Goal: Information Seeking & Learning: Learn about a topic

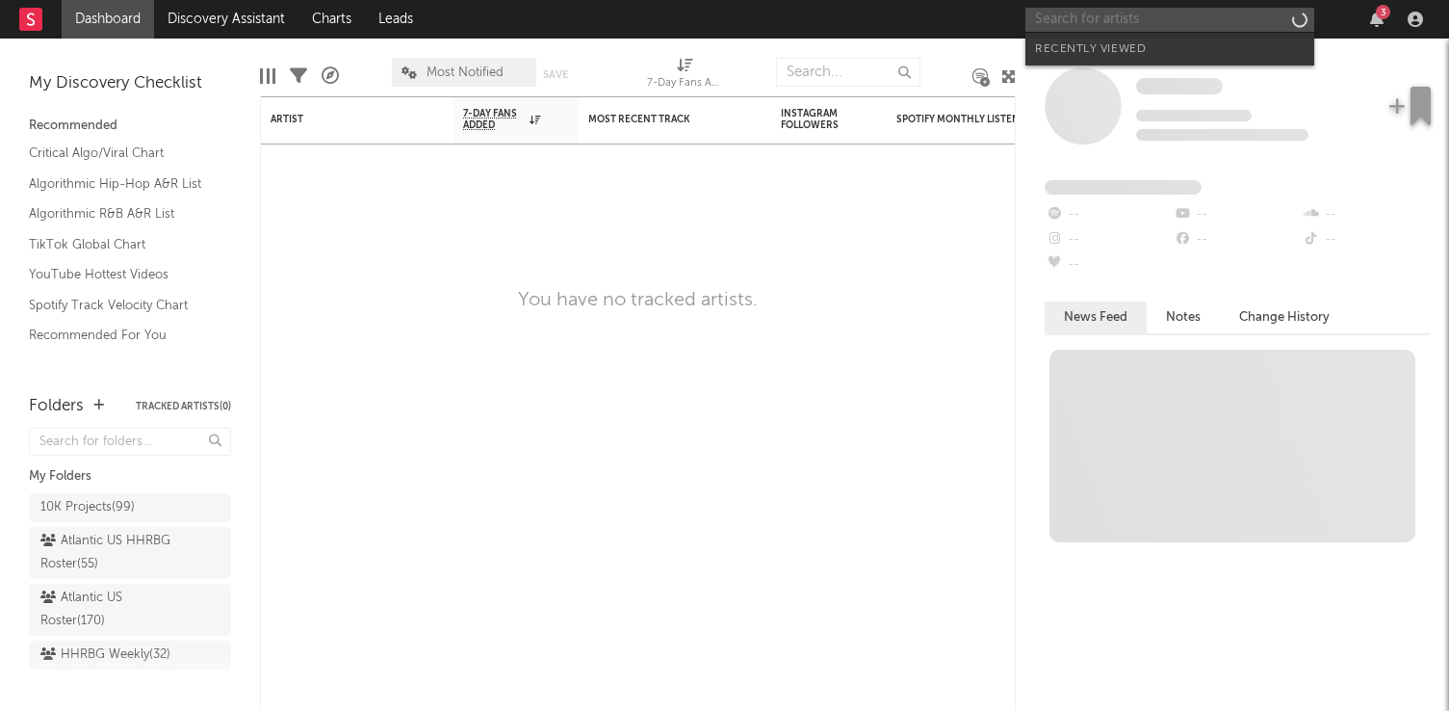
click at [1144, 19] on input "text" at bounding box center [1169, 20] width 289 height 24
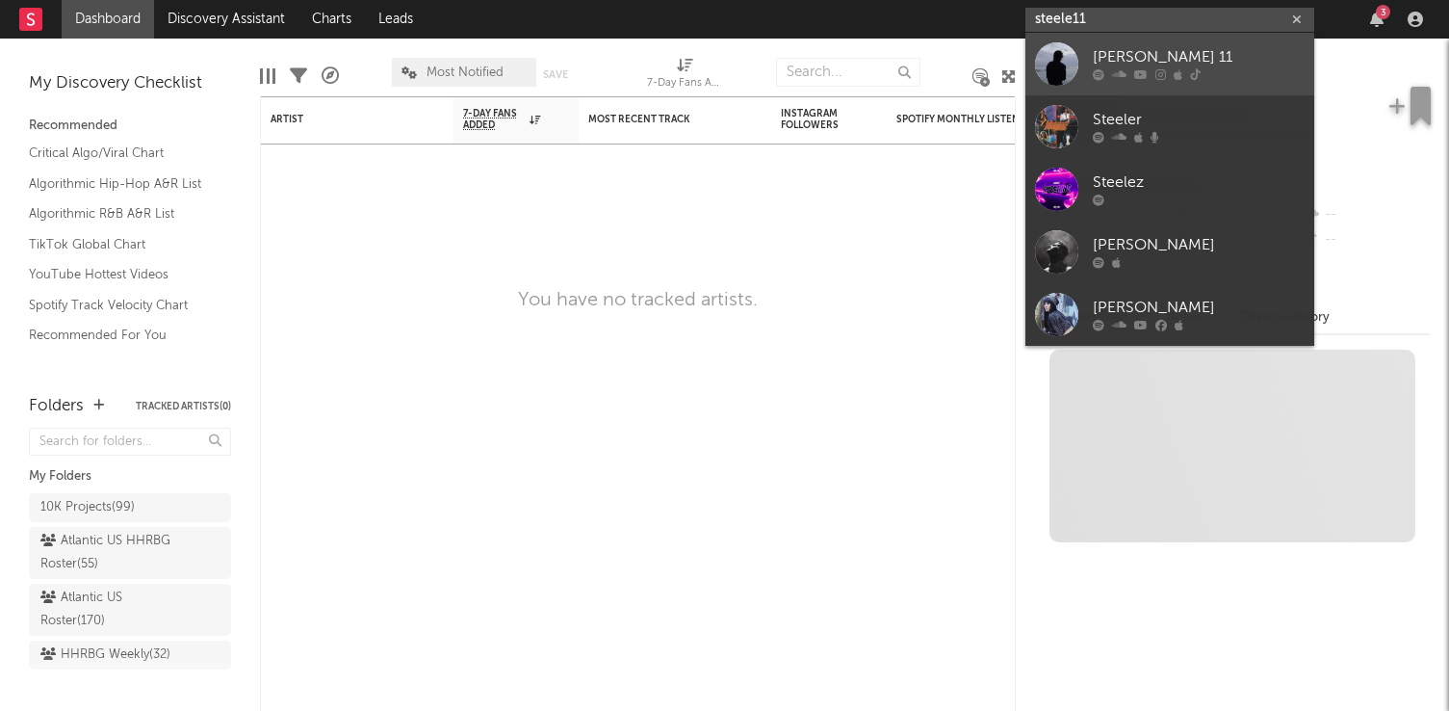
type input "steele11"
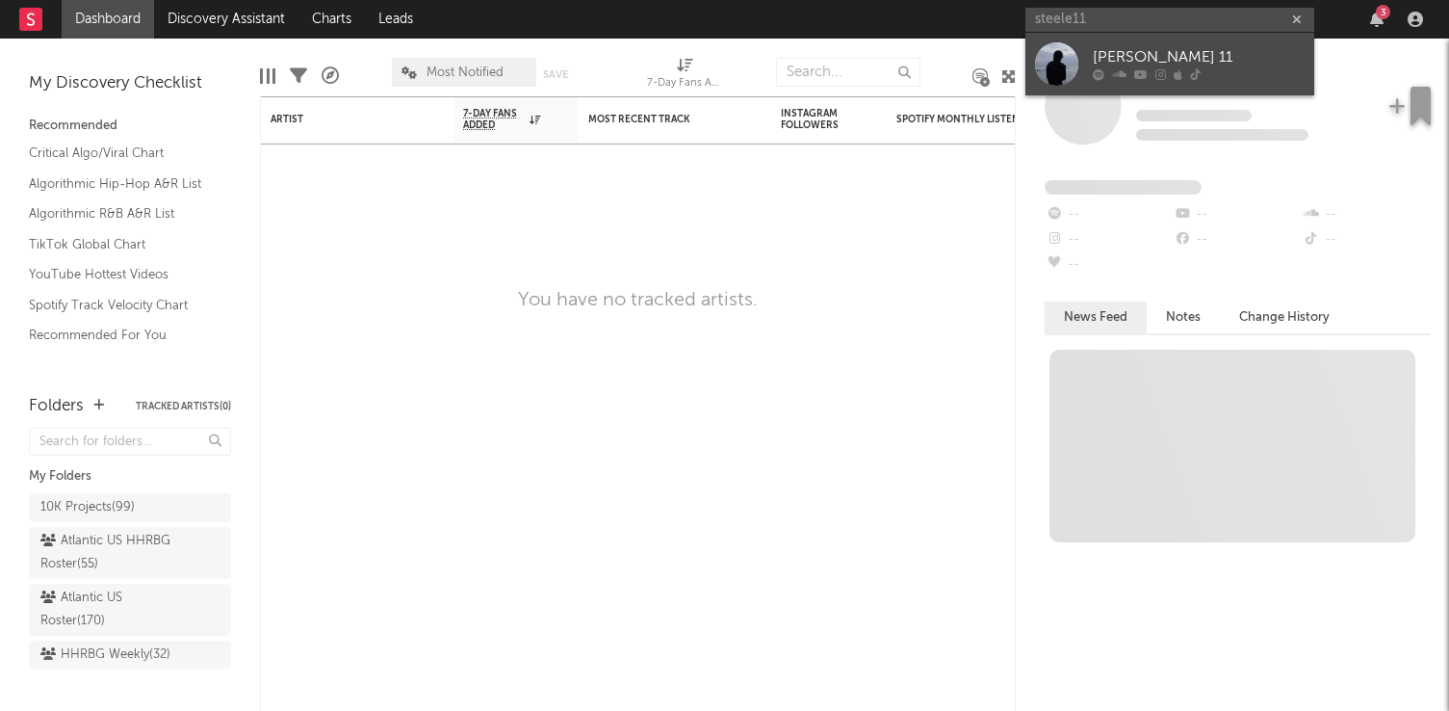
click at [1153, 54] on div "[PERSON_NAME] 11" at bounding box center [1199, 57] width 212 height 23
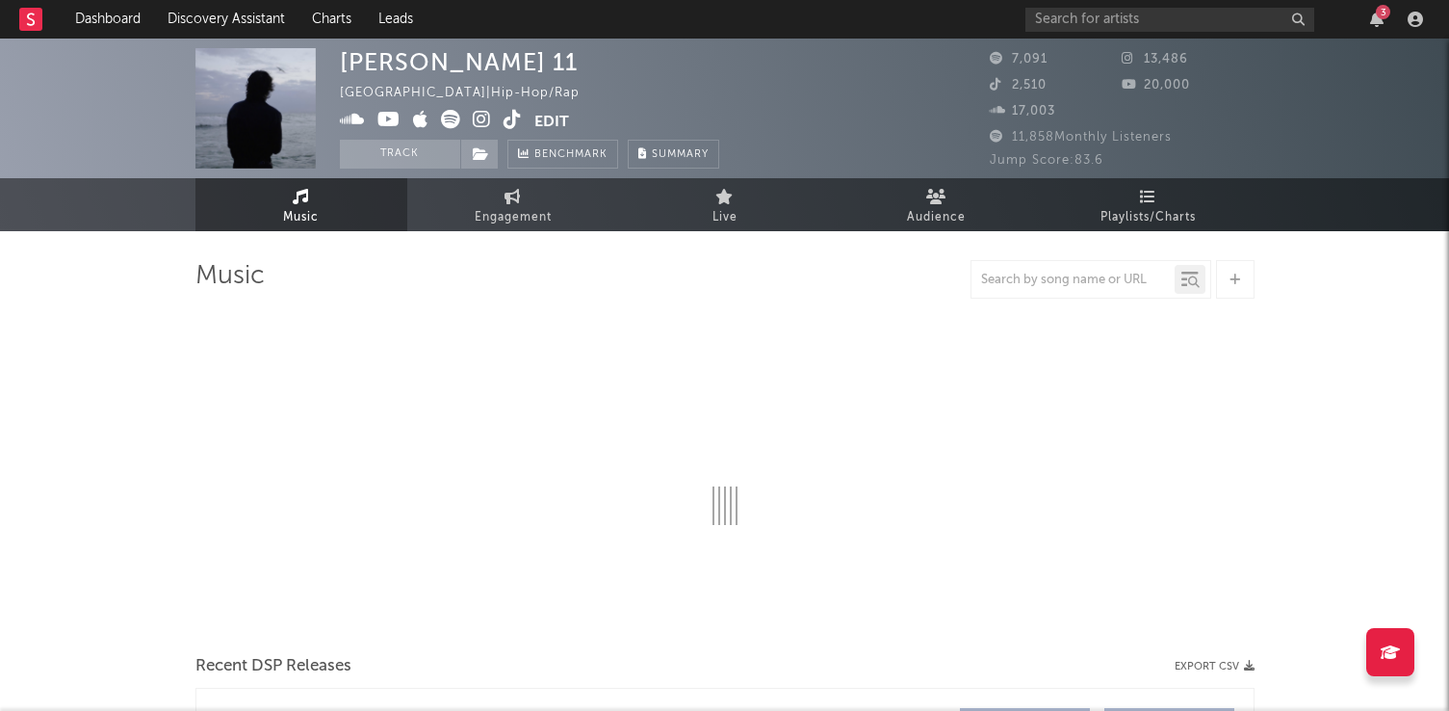
select select "6m"
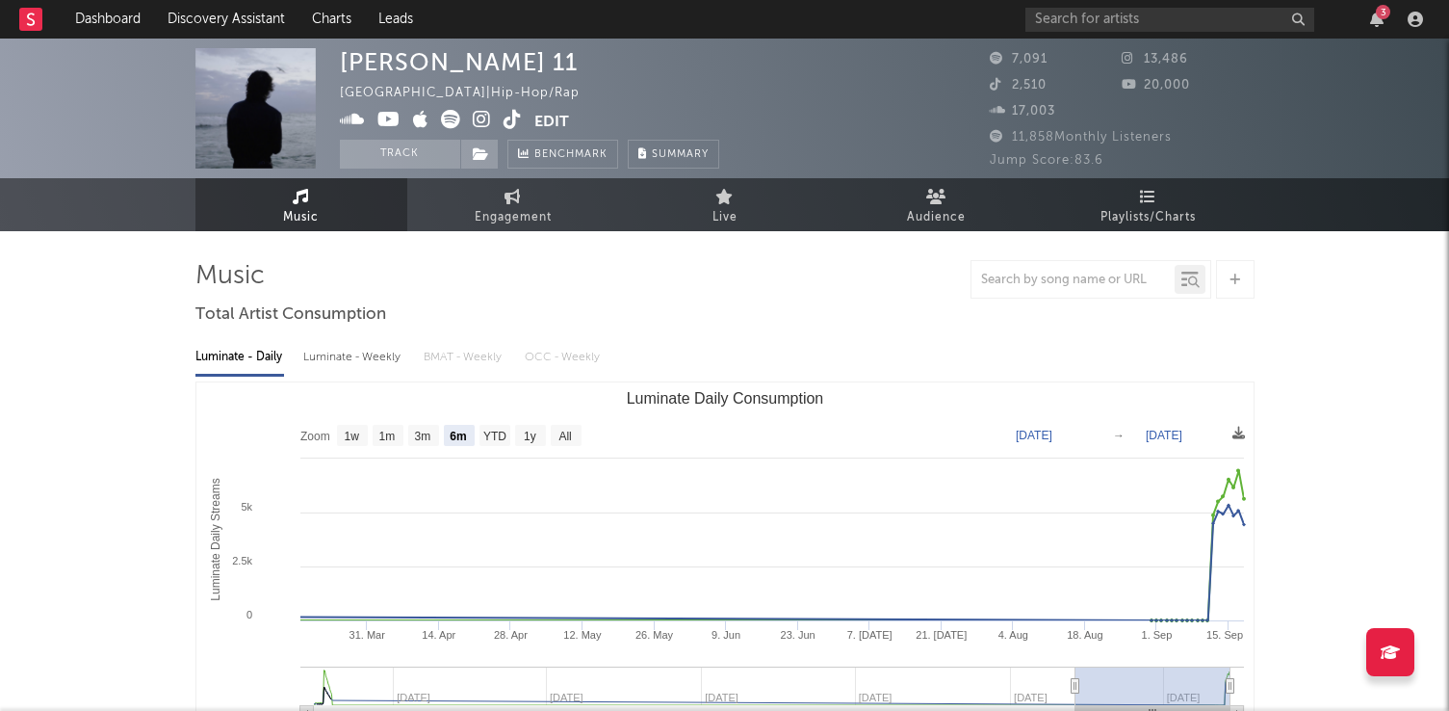
click at [1144, 220] on span "Playlists/Charts" at bounding box center [1148, 217] width 95 height 23
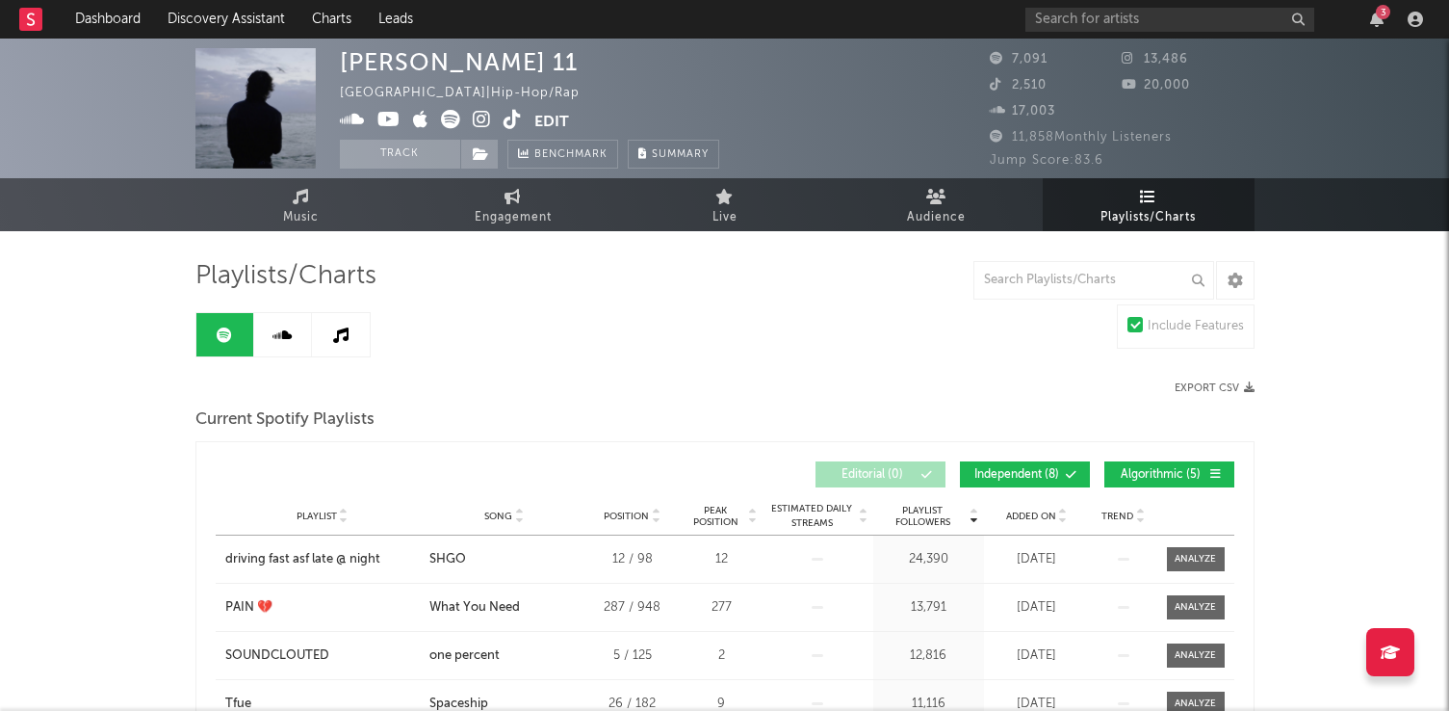
click at [282, 347] on link at bounding box center [283, 334] width 58 height 43
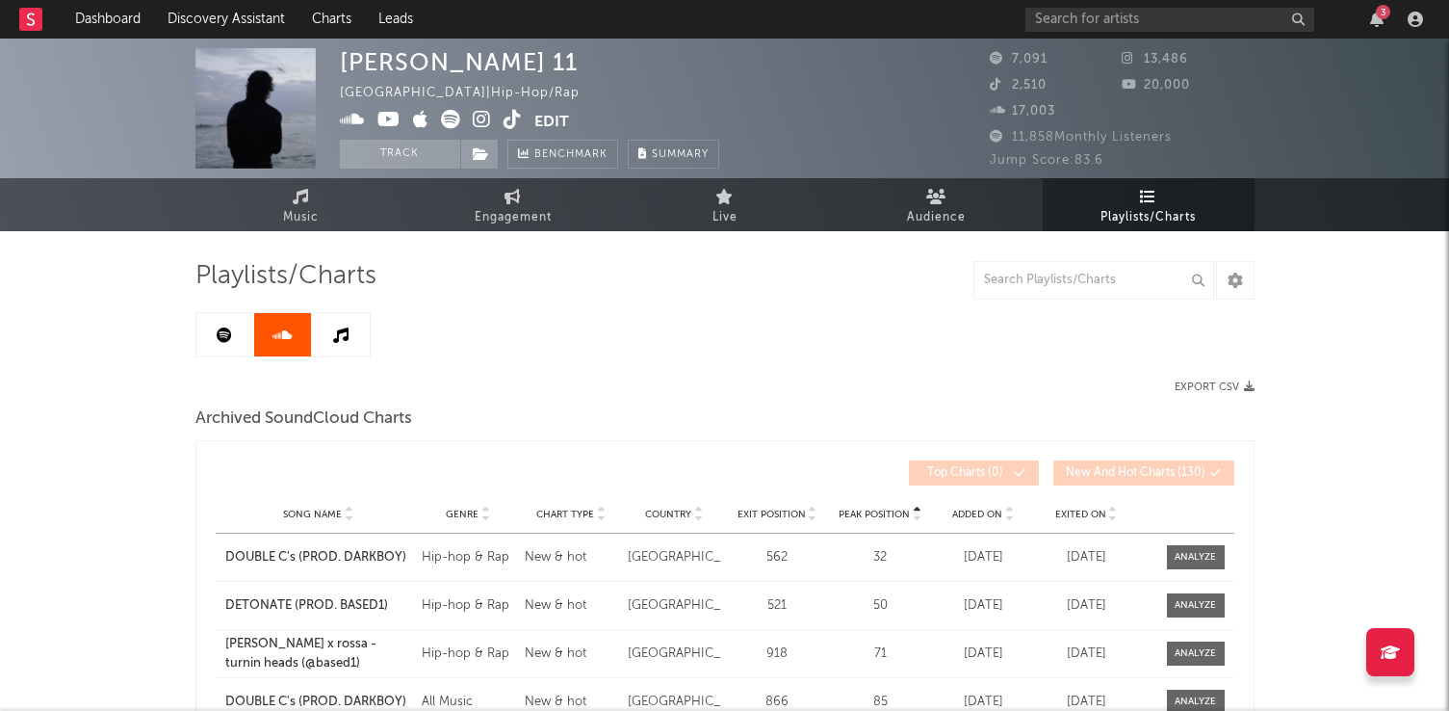
click at [320, 344] on link at bounding box center [341, 334] width 58 height 43
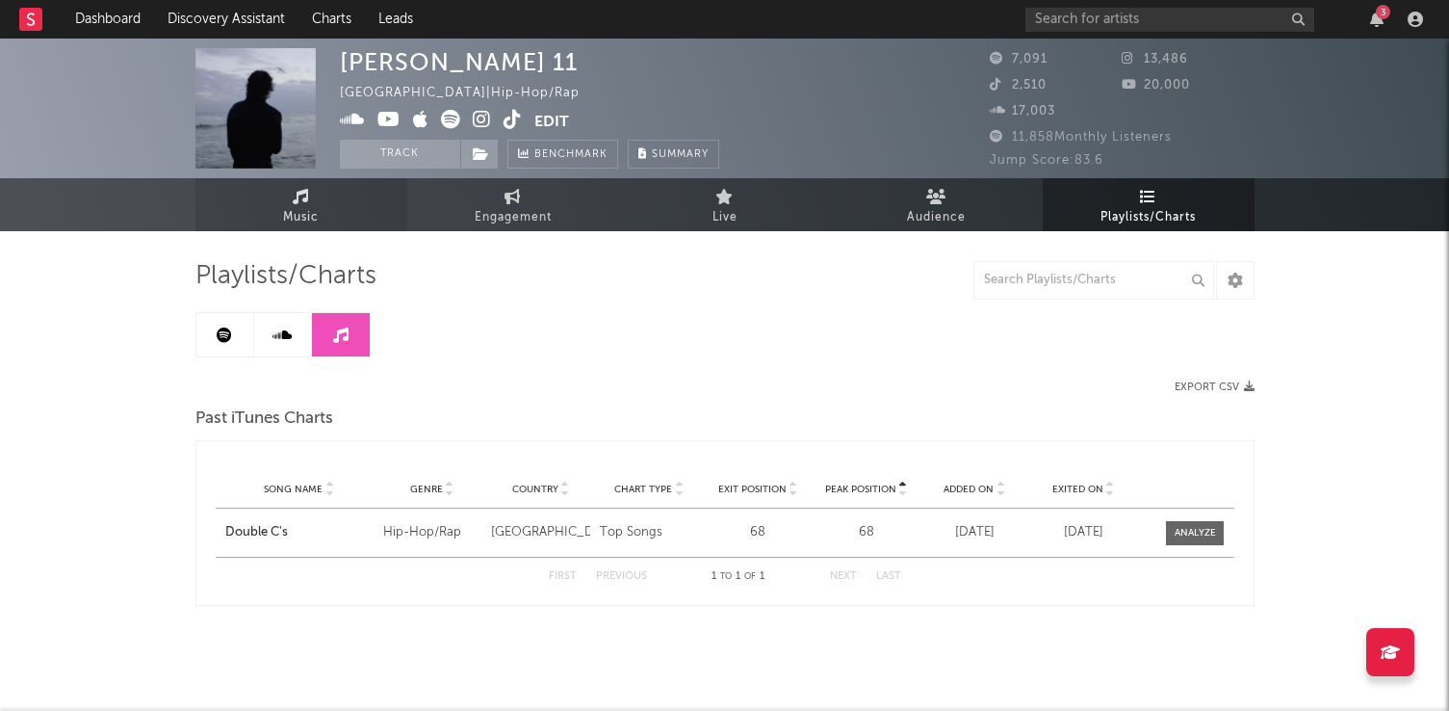
click at [355, 229] on link "Music" at bounding box center [301, 204] width 212 height 53
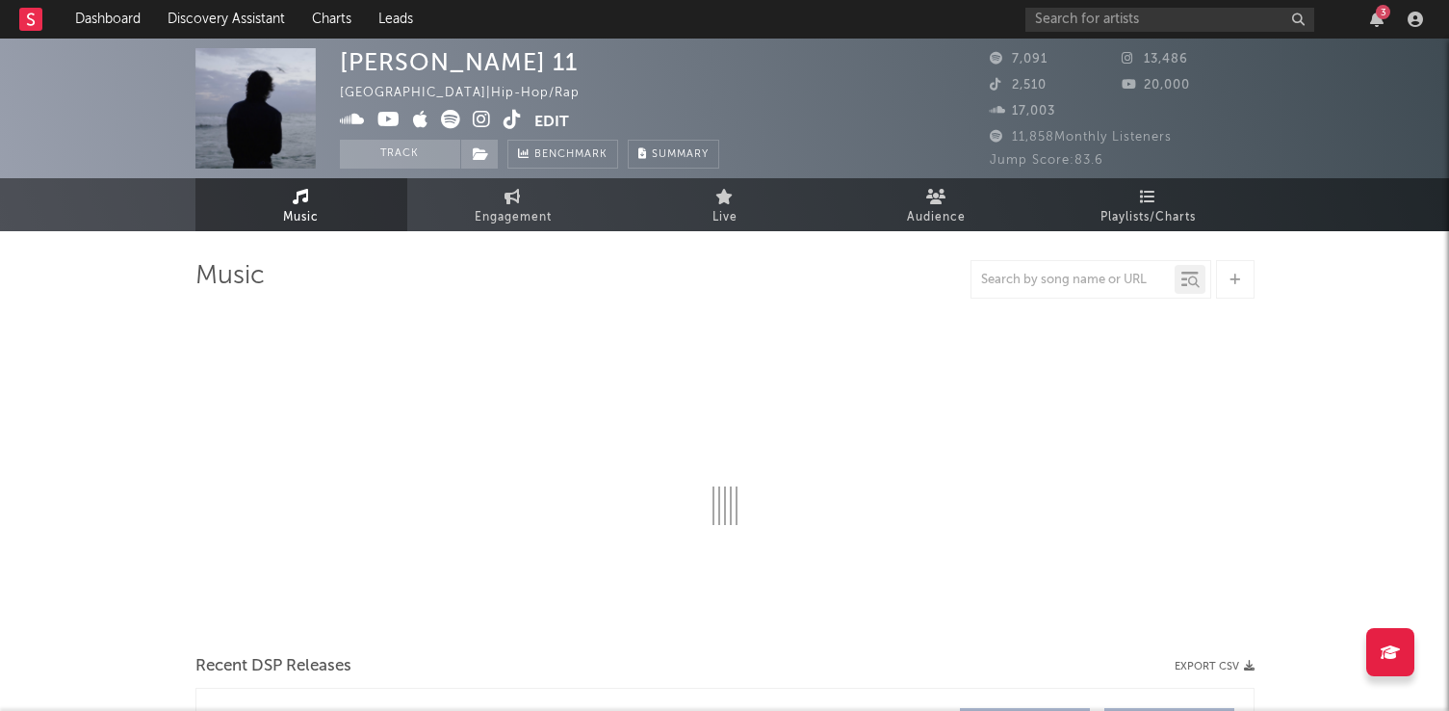
select select "6m"
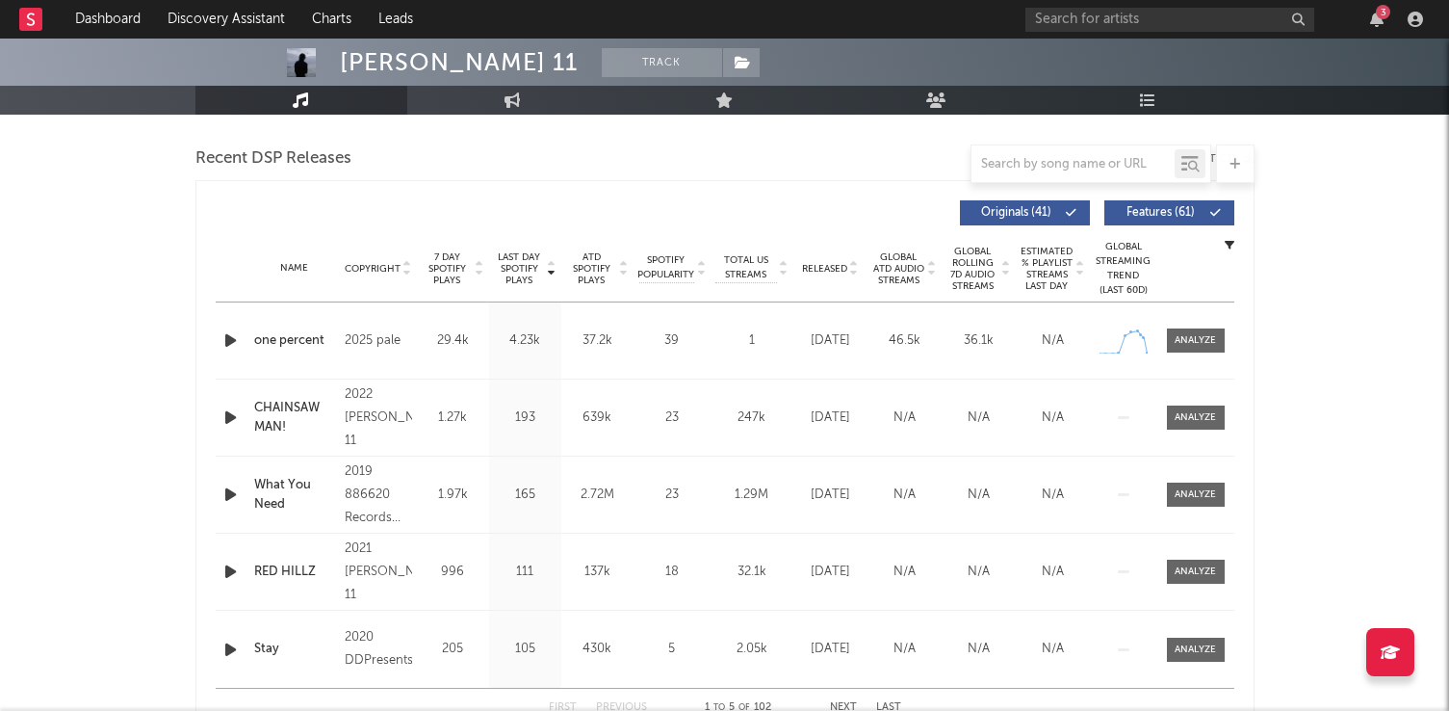
scroll to position [658, 0]
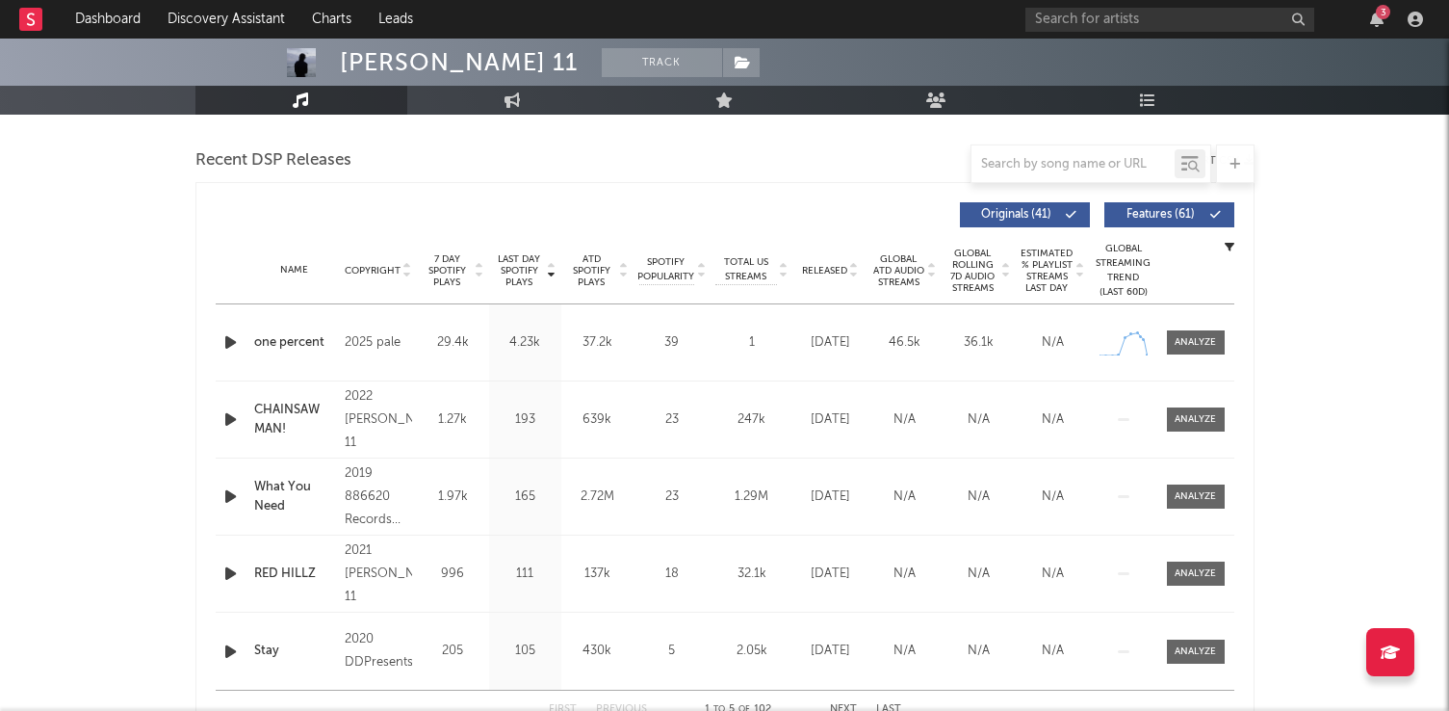
click at [362, 340] on div "2025 pale" at bounding box center [378, 342] width 67 height 23
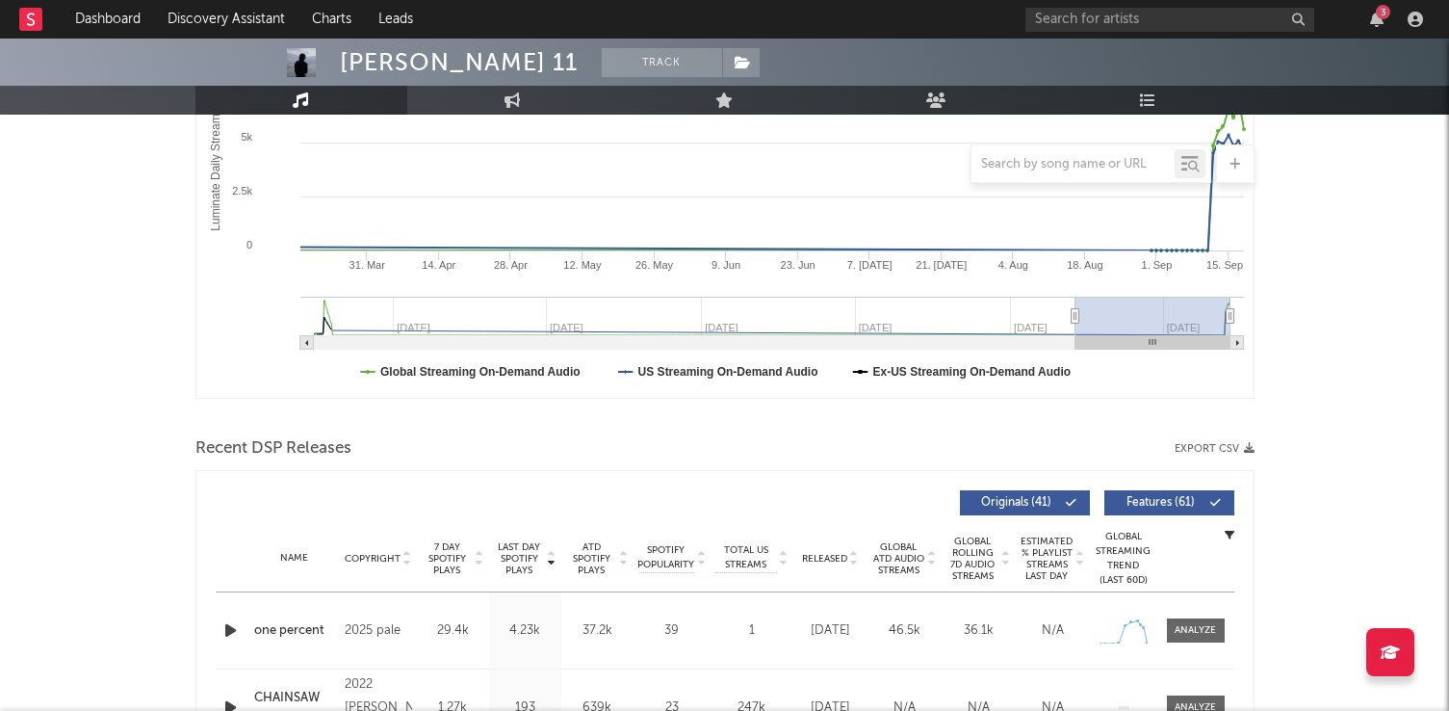
scroll to position [0, 0]
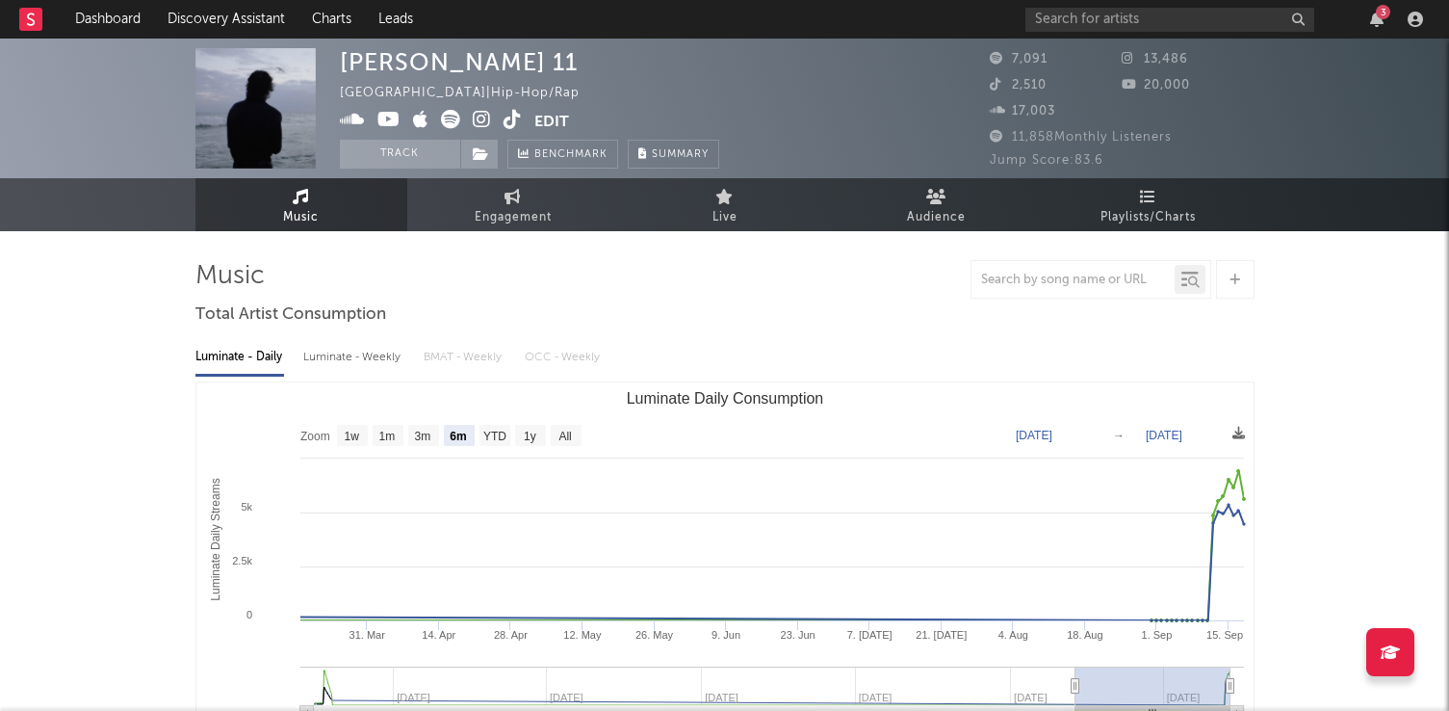
click at [485, 115] on icon at bounding box center [482, 119] width 18 height 19
